Goal: Find specific page/section: Find specific page/section

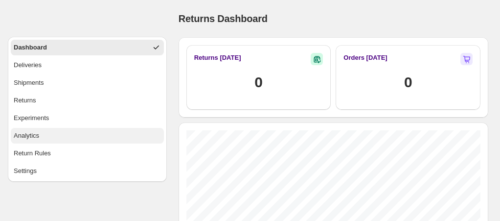
click at [45, 136] on button "Analytics" at bounding box center [87, 136] width 153 height 16
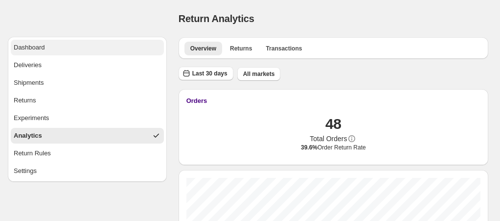
click at [40, 49] on div "Dashboard" at bounding box center [29, 48] width 31 height 10
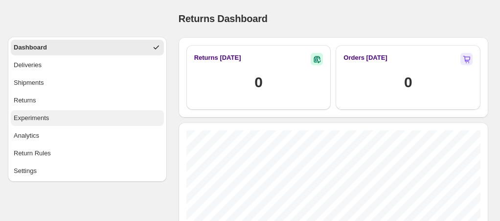
click at [50, 120] on button "Experiments" at bounding box center [87, 118] width 153 height 16
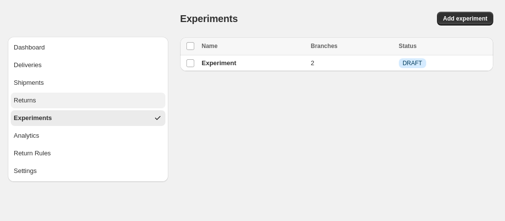
click at [54, 106] on button "Returns" at bounding box center [88, 100] width 155 height 16
